Goal: Use online tool/utility: Utilize a website feature to perform a specific function

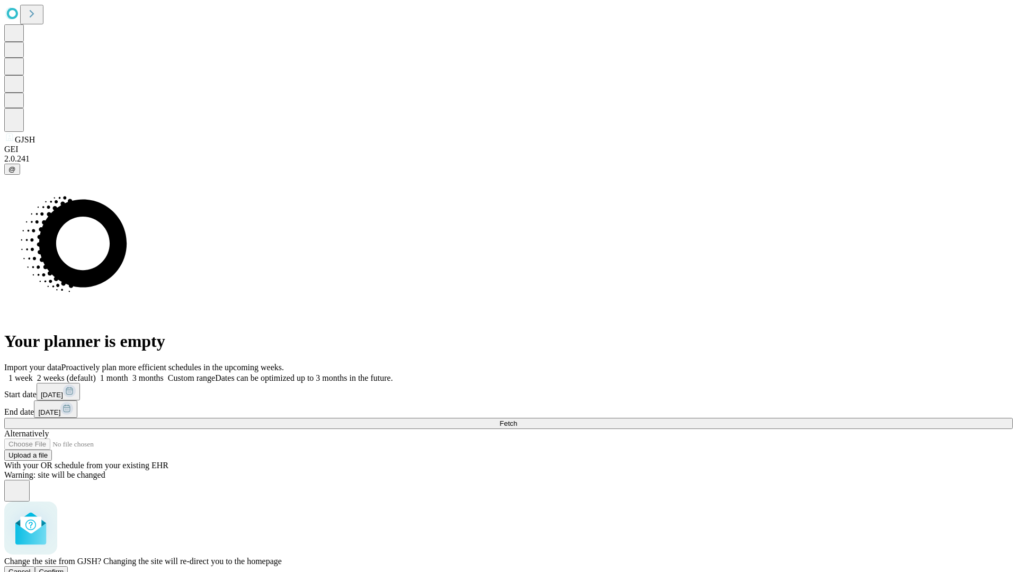
click at [64, 568] on span "Confirm" at bounding box center [51, 572] width 25 height 8
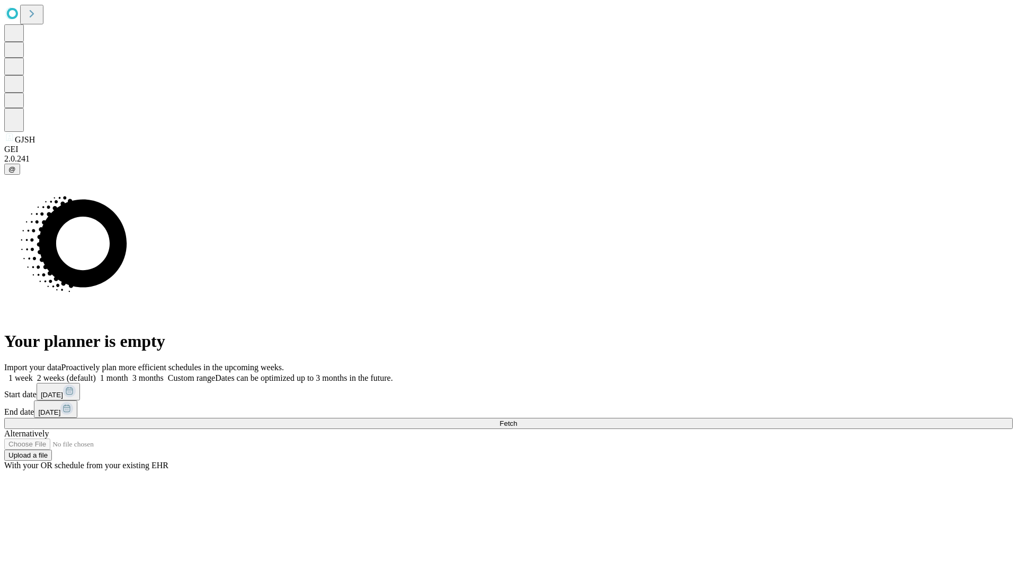
click at [128, 373] on label "1 month" at bounding box center [112, 377] width 32 height 9
click at [517, 419] on span "Fetch" at bounding box center [507, 423] width 17 height 8
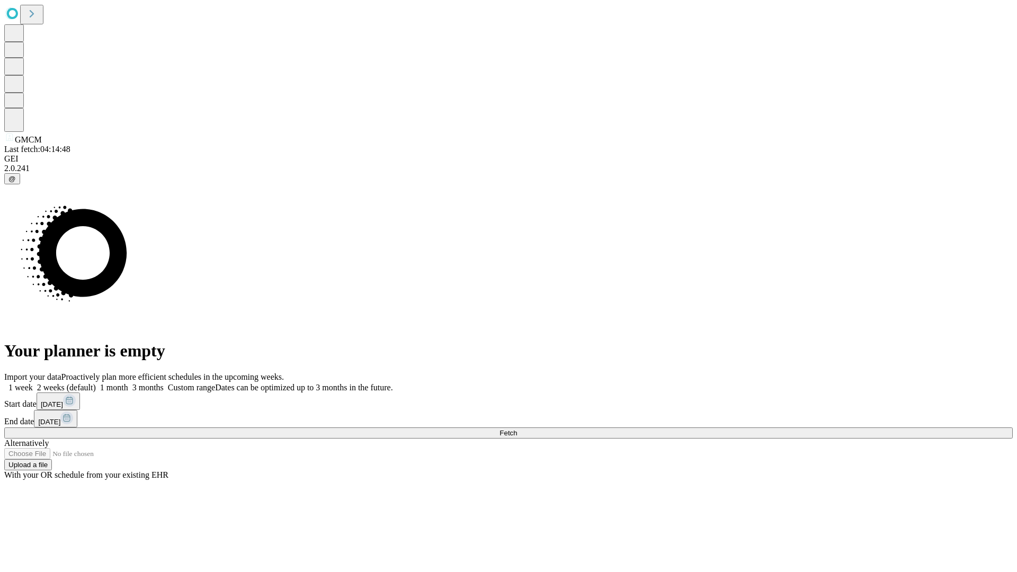
click at [128, 383] on label "1 month" at bounding box center [112, 387] width 32 height 9
click at [517, 429] on span "Fetch" at bounding box center [507, 433] width 17 height 8
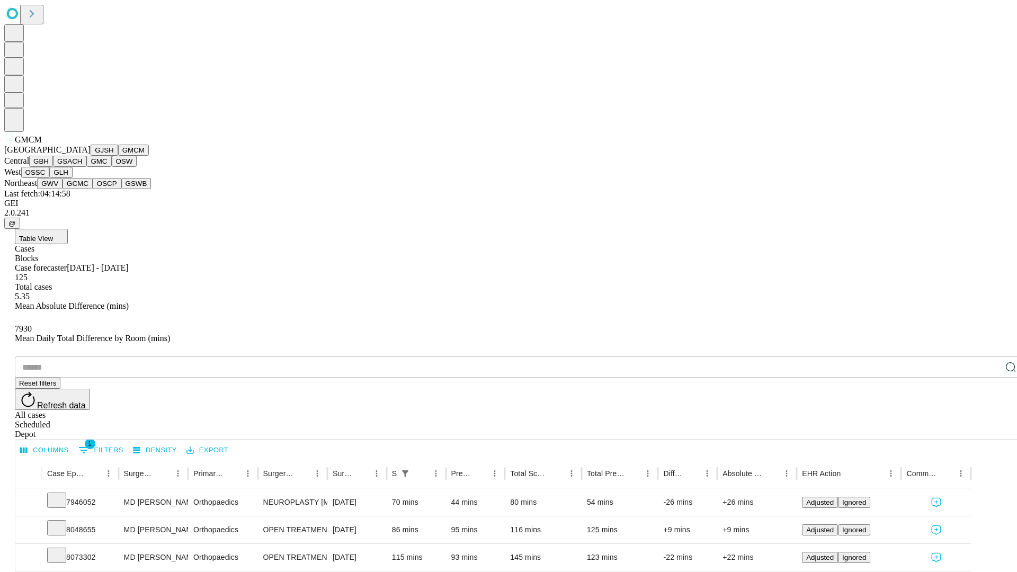
click at [53, 167] on button "GBH" at bounding box center [41, 161] width 24 height 11
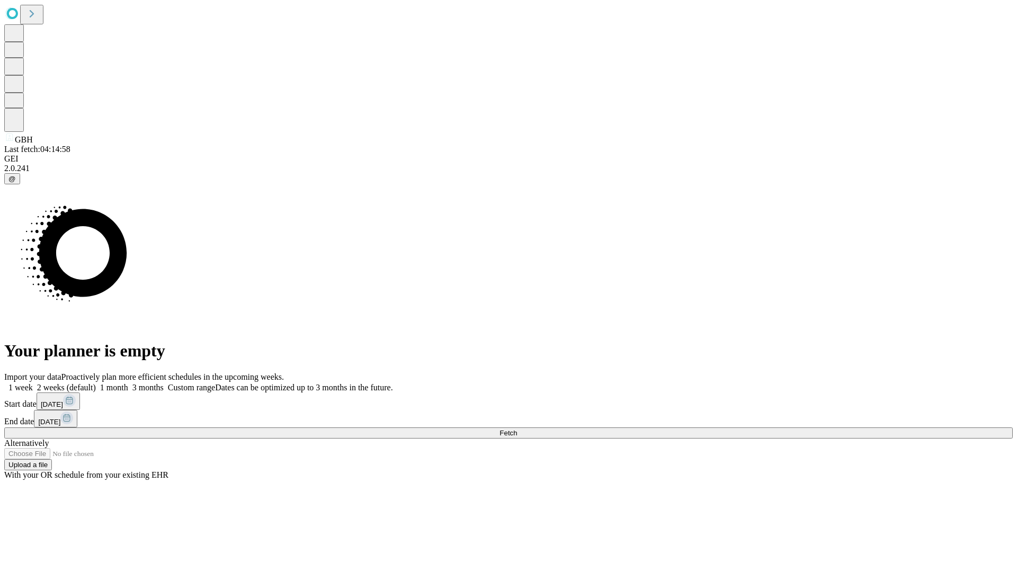
click at [128, 383] on label "1 month" at bounding box center [112, 387] width 32 height 9
click at [517, 429] on span "Fetch" at bounding box center [507, 433] width 17 height 8
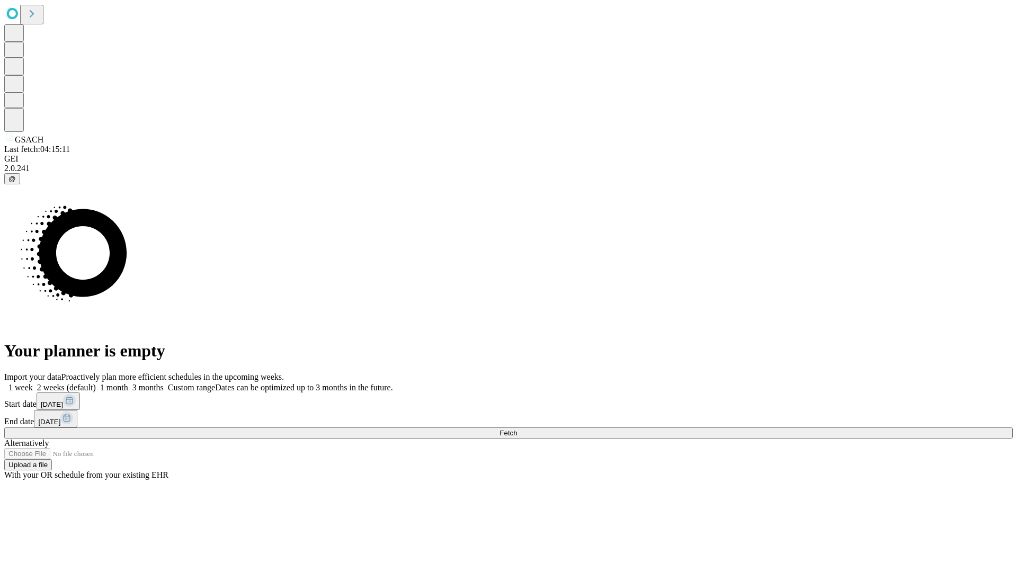
click at [128, 383] on label "1 month" at bounding box center [112, 387] width 32 height 9
click at [517, 429] on span "Fetch" at bounding box center [507, 433] width 17 height 8
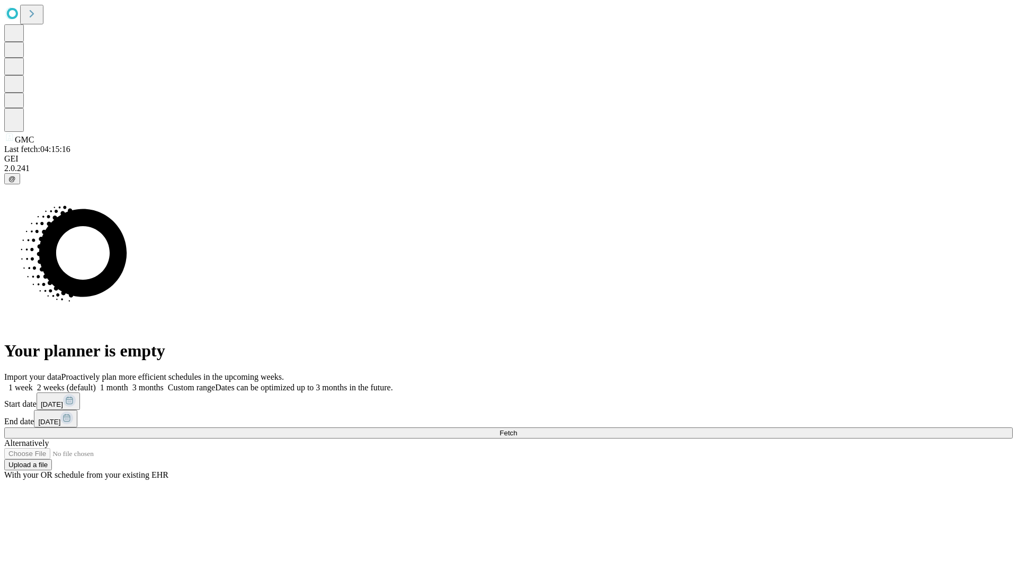
click at [128, 383] on label "1 month" at bounding box center [112, 387] width 32 height 9
click at [517, 429] on span "Fetch" at bounding box center [507, 433] width 17 height 8
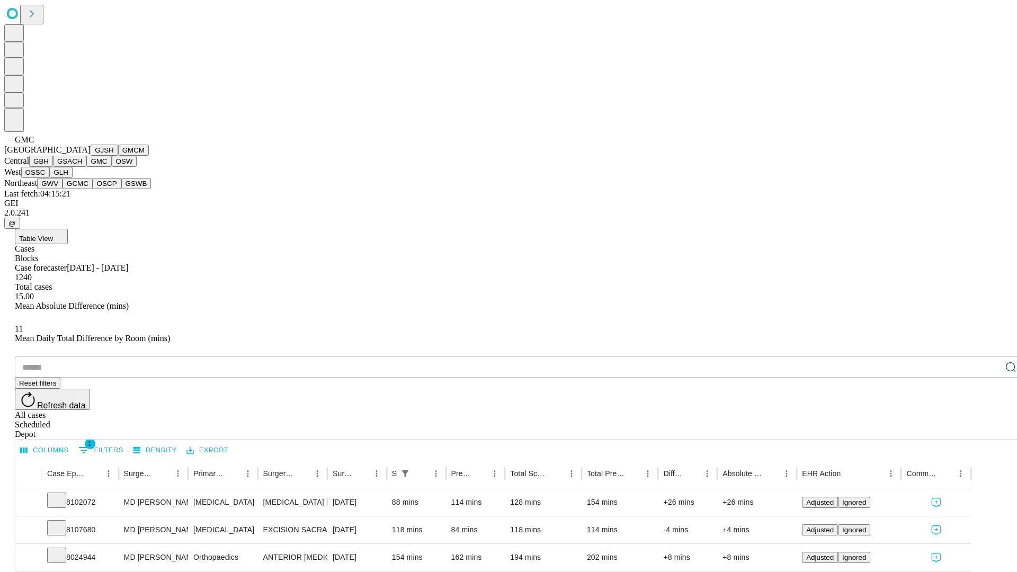
click at [112, 167] on button "OSW" at bounding box center [124, 161] width 25 height 11
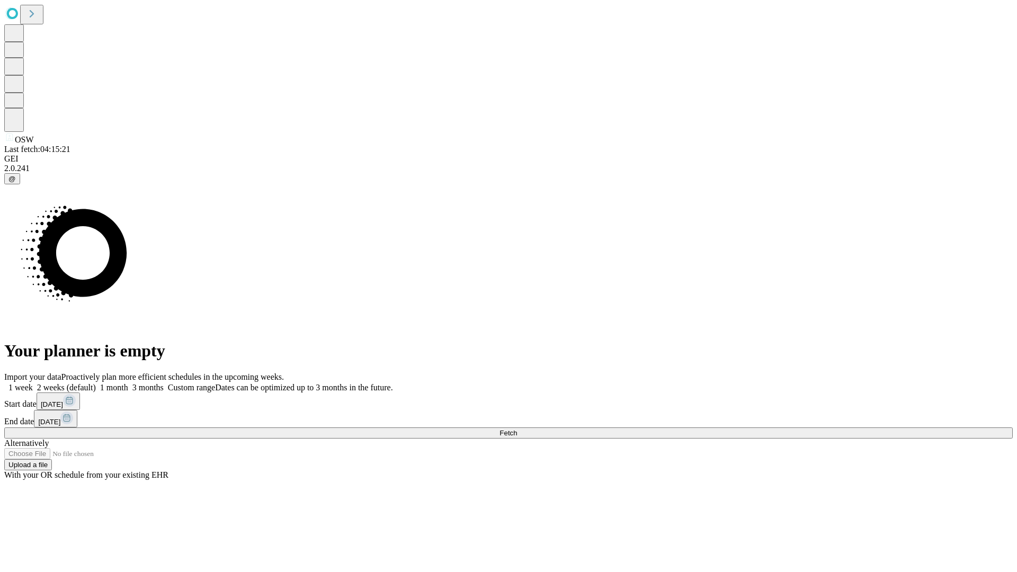
click at [128, 383] on label "1 month" at bounding box center [112, 387] width 32 height 9
click at [517, 429] on span "Fetch" at bounding box center [507, 433] width 17 height 8
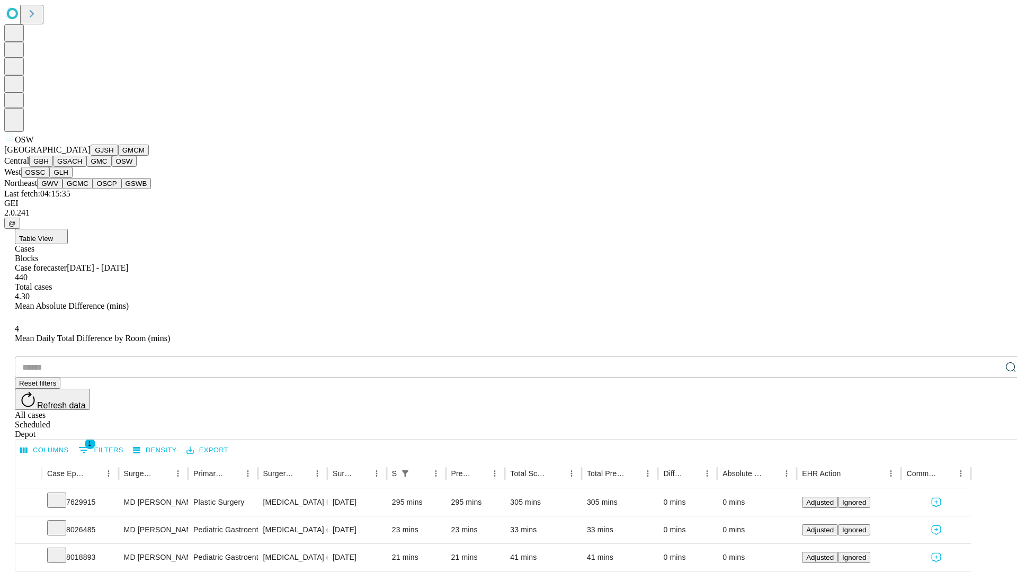
click at [50, 178] on button "OSSC" at bounding box center [35, 172] width 29 height 11
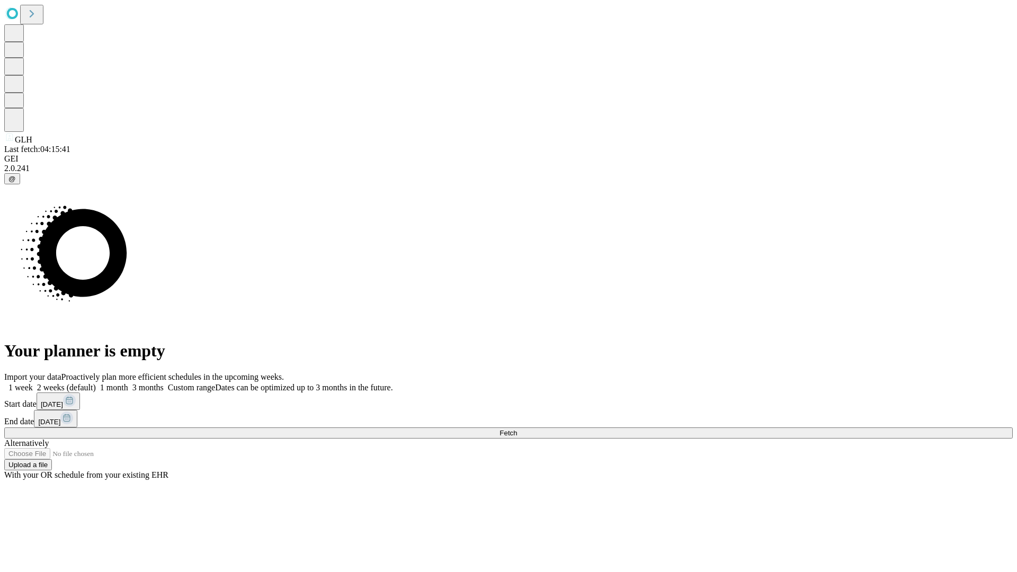
click at [128, 383] on label "1 month" at bounding box center [112, 387] width 32 height 9
click at [517, 429] on span "Fetch" at bounding box center [507, 433] width 17 height 8
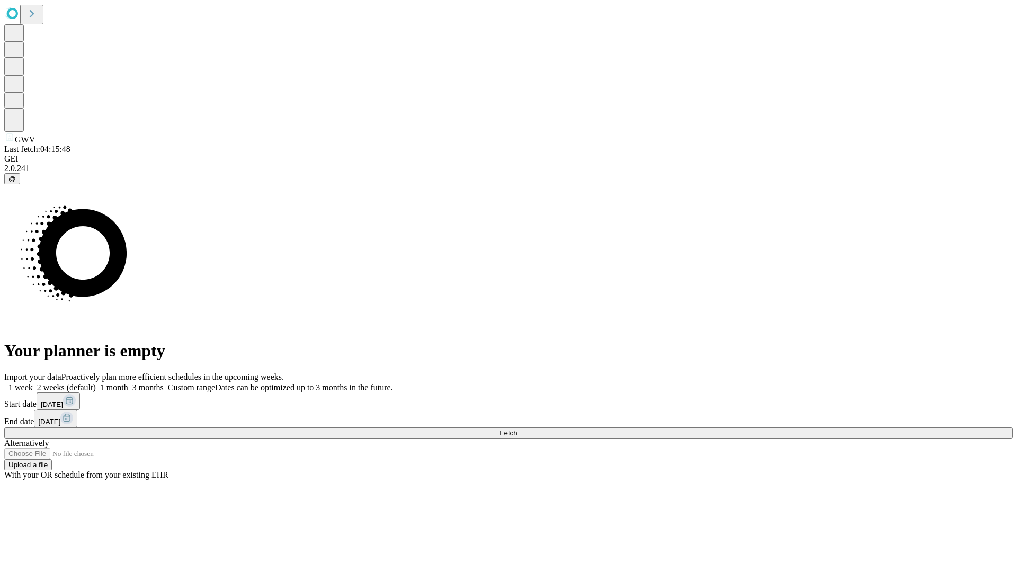
click at [128, 383] on label "1 month" at bounding box center [112, 387] width 32 height 9
click at [517, 429] on span "Fetch" at bounding box center [507, 433] width 17 height 8
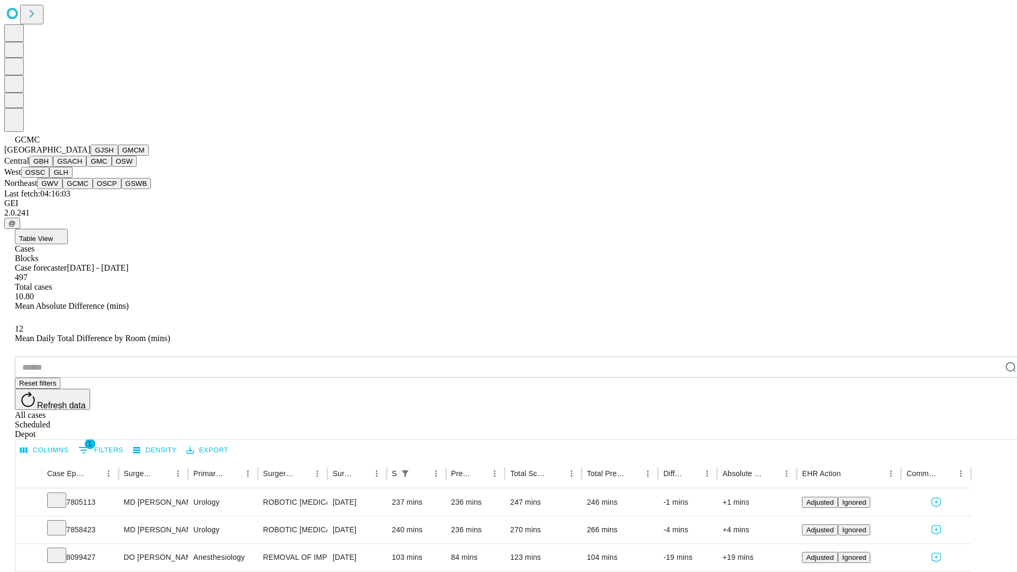
click at [93, 189] on button "OSCP" at bounding box center [107, 183] width 29 height 11
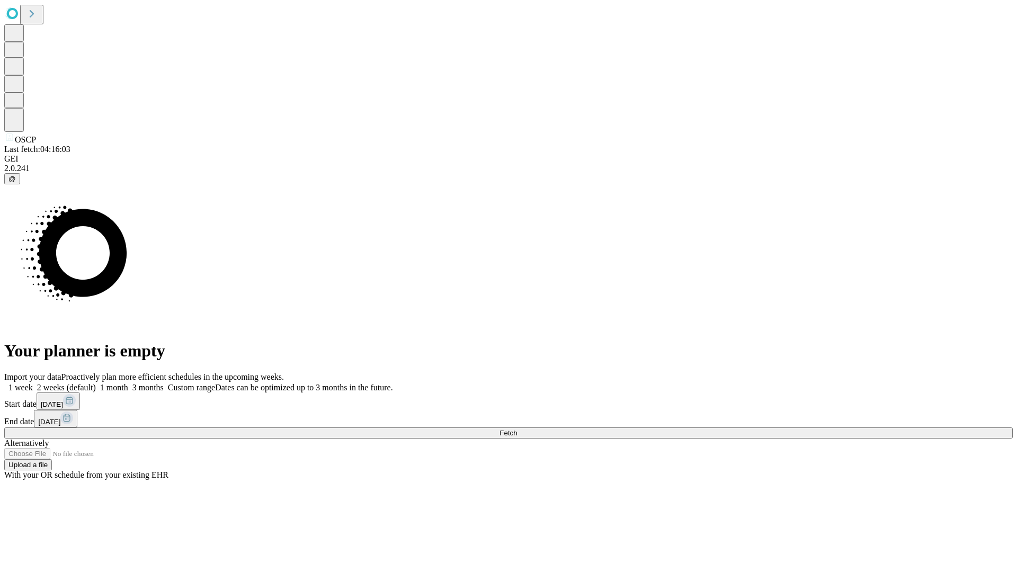
click at [128, 383] on label "1 month" at bounding box center [112, 387] width 32 height 9
click at [517, 429] on span "Fetch" at bounding box center [507, 433] width 17 height 8
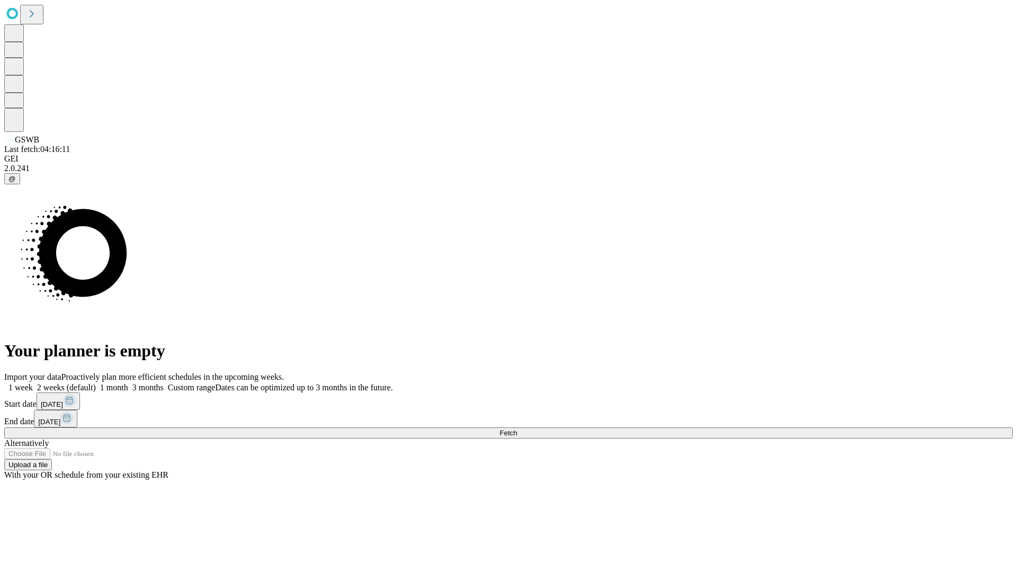
click at [517, 429] on span "Fetch" at bounding box center [507, 433] width 17 height 8
